Goal: Task Accomplishment & Management: Use online tool/utility

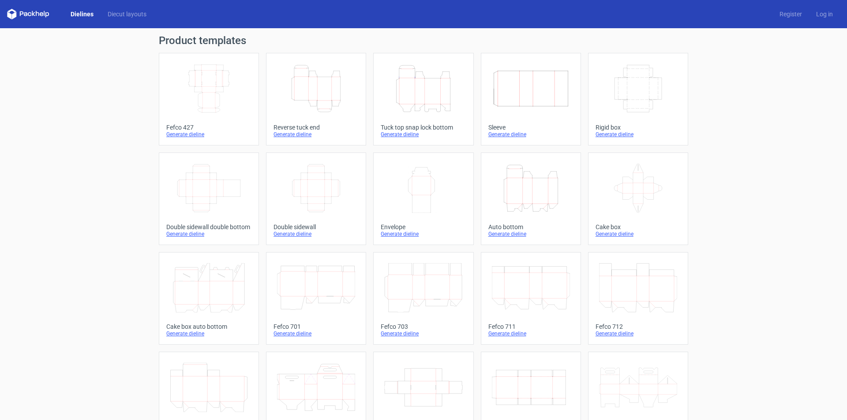
click at [440, 100] on icon "Height Depth Width" at bounding box center [423, 88] width 78 height 49
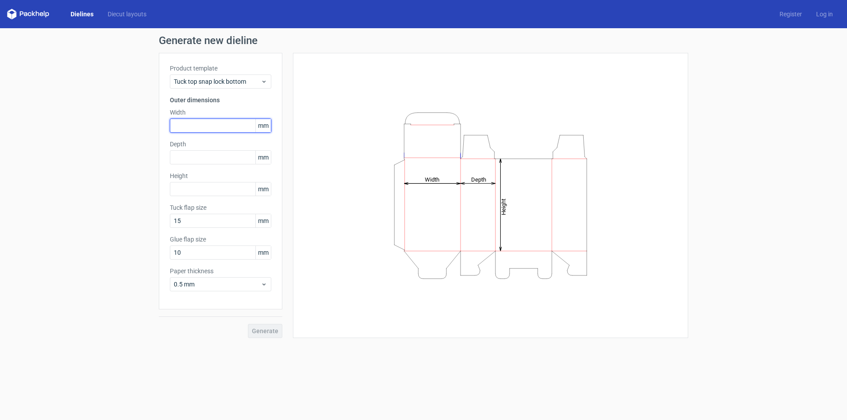
click at [223, 123] on input "text" at bounding box center [220, 126] width 101 height 14
type input "209"
type input "109"
type input "190"
click at [248, 324] on button "Generate" at bounding box center [265, 331] width 34 height 14
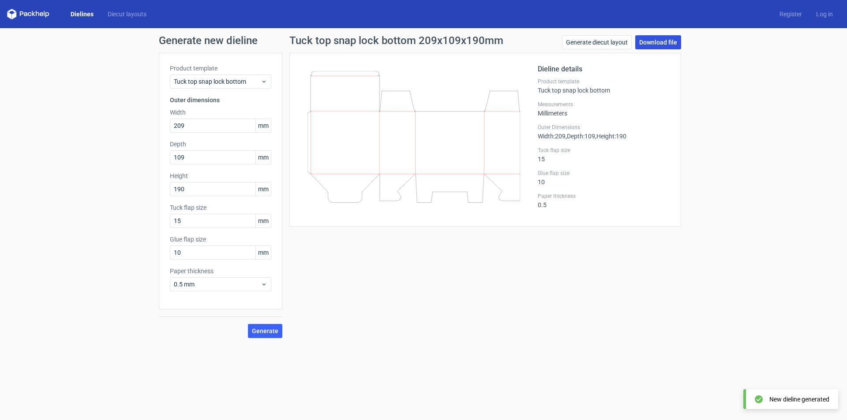
click at [661, 37] on link "Download file" at bounding box center [658, 42] width 46 height 14
click at [610, 42] on link "Generate diecut layout" at bounding box center [597, 42] width 70 height 14
click at [552, 256] on div "Tuck top snap lock bottom 209x109x190mm Generate diecut layout Download file Di…" at bounding box center [485, 186] width 406 height 303
click at [267, 333] on span "Generate" at bounding box center [265, 331] width 26 height 6
